Goal: Book appointment/travel/reservation

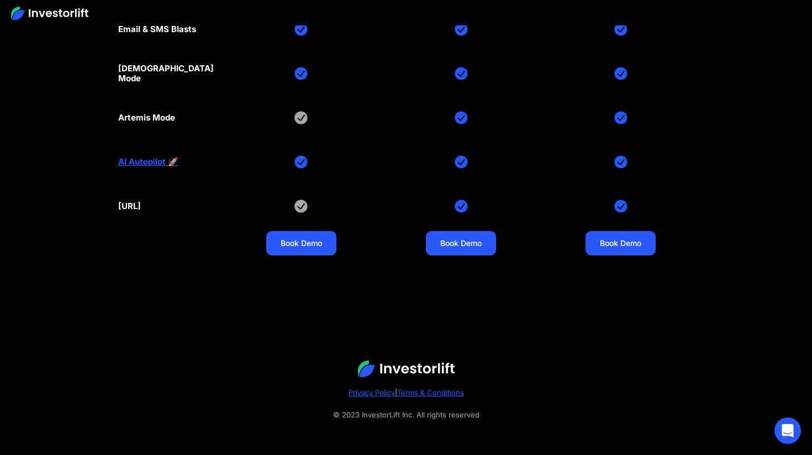
scroll to position [5297, 0]
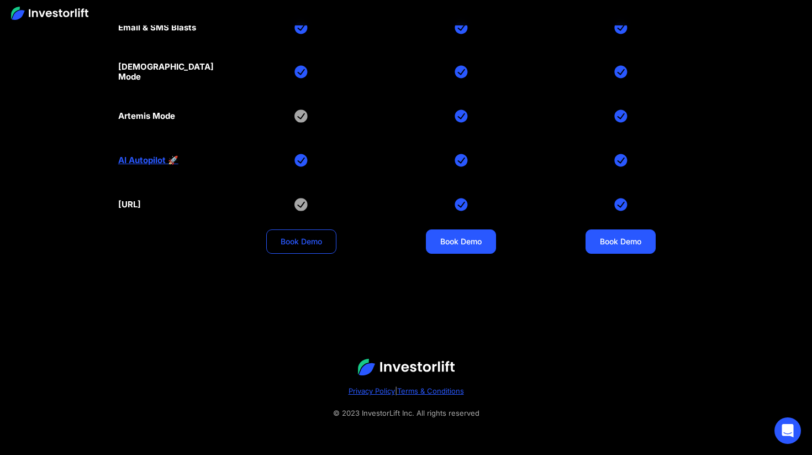
click at [304, 241] on link "Book Demo" at bounding box center [301, 241] width 70 height 24
